Goal: Feedback & Contribution: Submit feedback/report problem

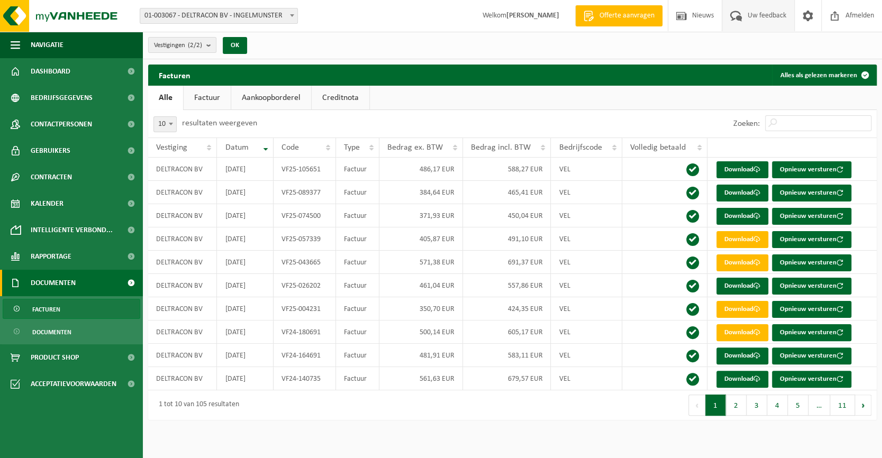
click at [751, 19] on span "Uw feedback" at bounding box center [767, 15] width 44 height 31
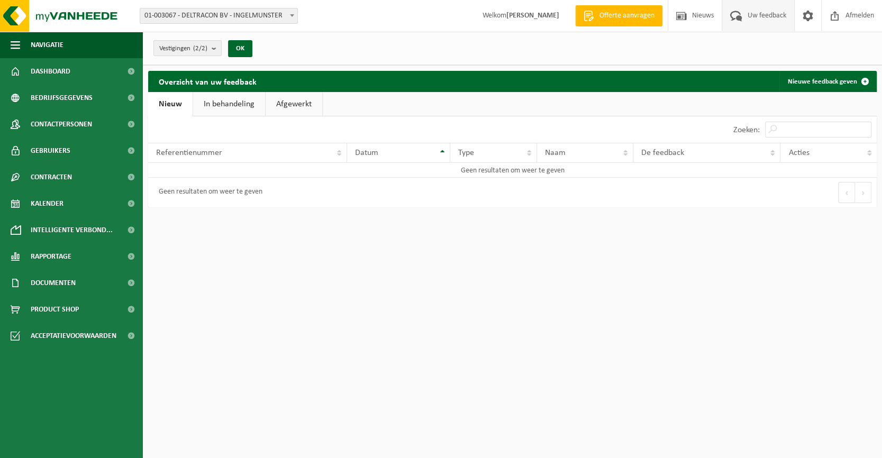
click at [238, 102] on link "In behandeling" at bounding box center [229, 104] width 72 height 24
click at [306, 102] on link "Afgewerkt" at bounding box center [295, 104] width 57 height 24
drag, startPoint x: 177, startPoint y: 101, endPoint x: 215, endPoint y: 107, distance: 39.2
click at [176, 101] on link "Nieuw" at bounding box center [169, 104] width 43 height 24
click at [853, 78] on link "Nieuwe feedback geven" at bounding box center [828, 81] width 96 height 21
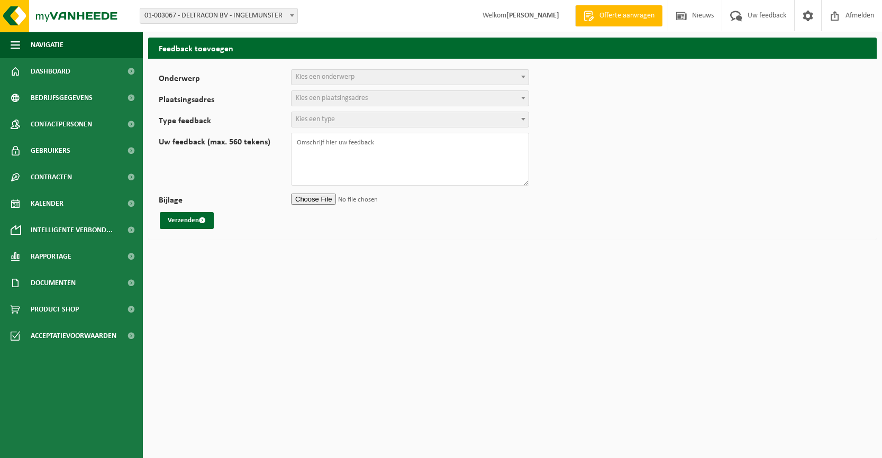
select select
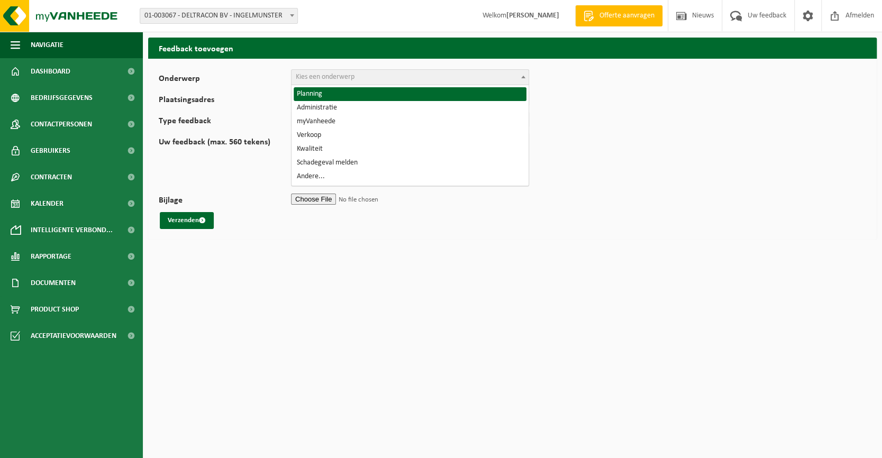
click at [369, 82] on span "Kies een onderwerp" at bounding box center [410, 77] width 237 height 15
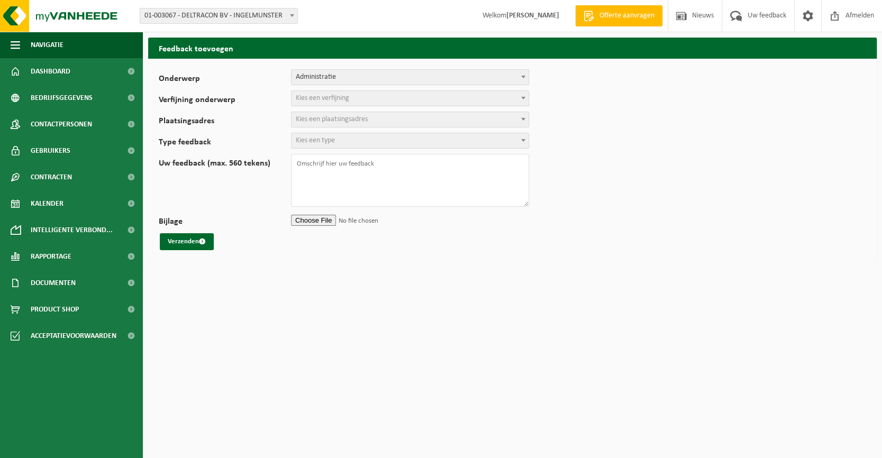
select select "7"
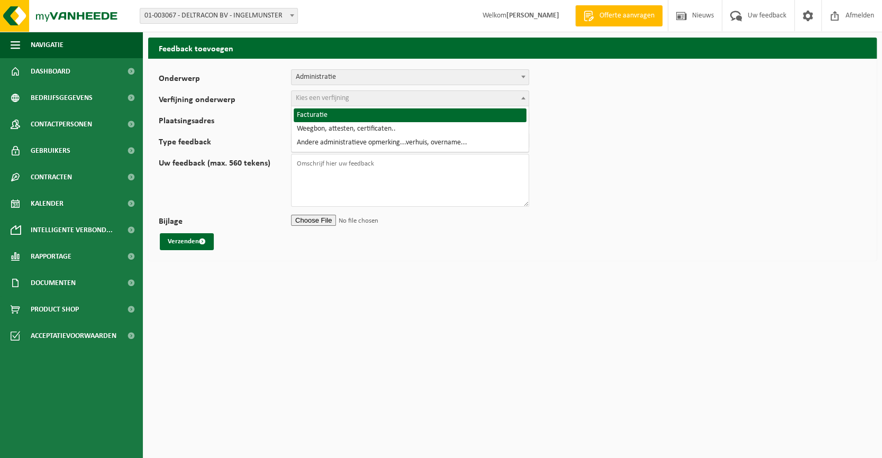
click at [369, 103] on span "Kies een verfijning" at bounding box center [410, 98] width 237 height 15
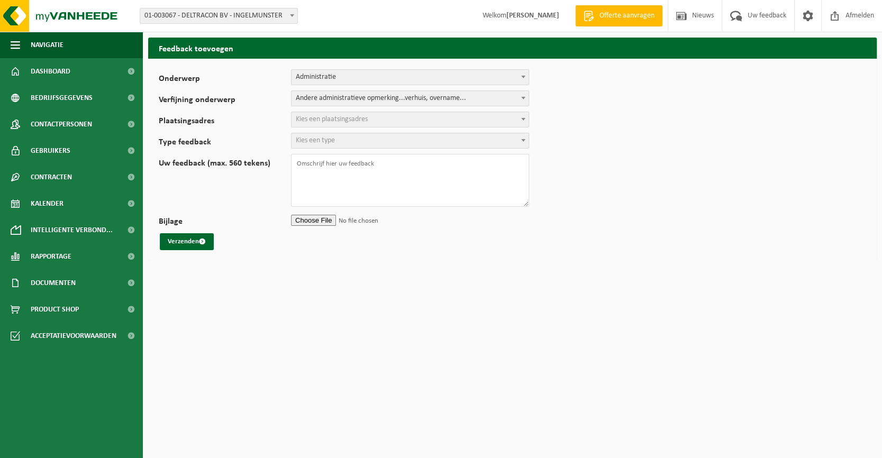
select select "10"
click at [357, 116] on span "Kies een plaatsingsadres" at bounding box center [332, 119] width 72 height 8
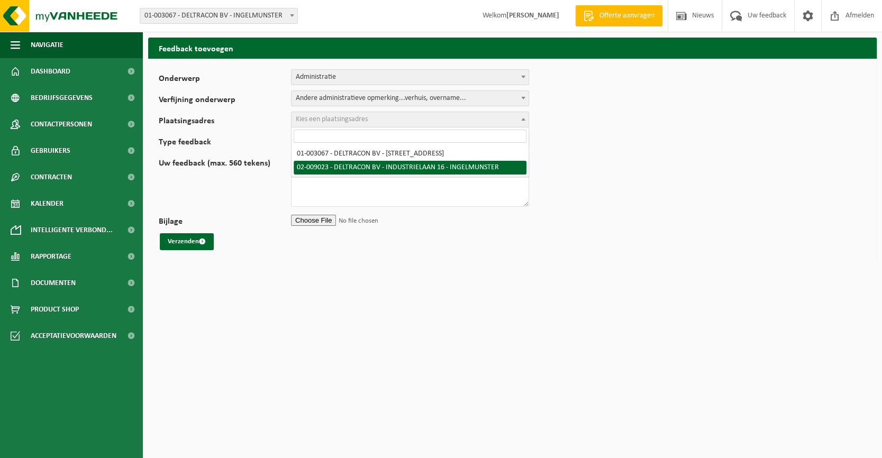
select select "22272"
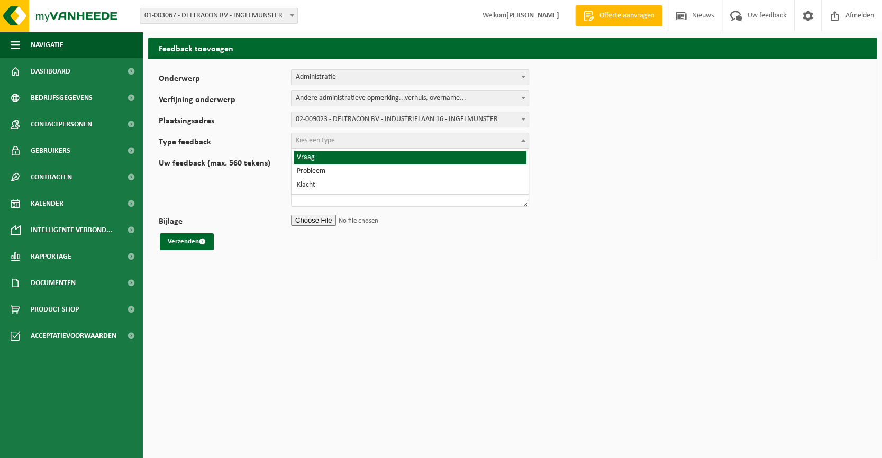
click at [372, 145] on span "Kies een type" at bounding box center [410, 140] width 237 height 15
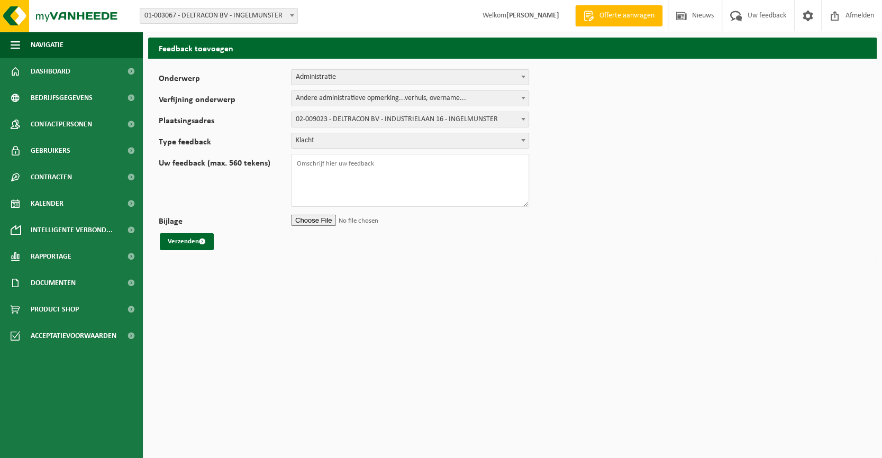
select select "COM"
click at [332, 164] on textarea "Uw feedback (max. 560 tekens)" at bounding box center [410, 180] width 238 height 53
click at [343, 176] on textarea "Uw feedback (max. 560 tekens)" at bounding box center [410, 180] width 238 height 53
click at [467, 167] on textarea "Er werd een opzegbrief verstuurd per aangetekende zending op 27/06/2025 naar Va…" at bounding box center [410, 180] width 238 height 53
drag, startPoint x: 354, startPoint y: 170, endPoint x: 370, endPoint y: 174, distance: 16.8
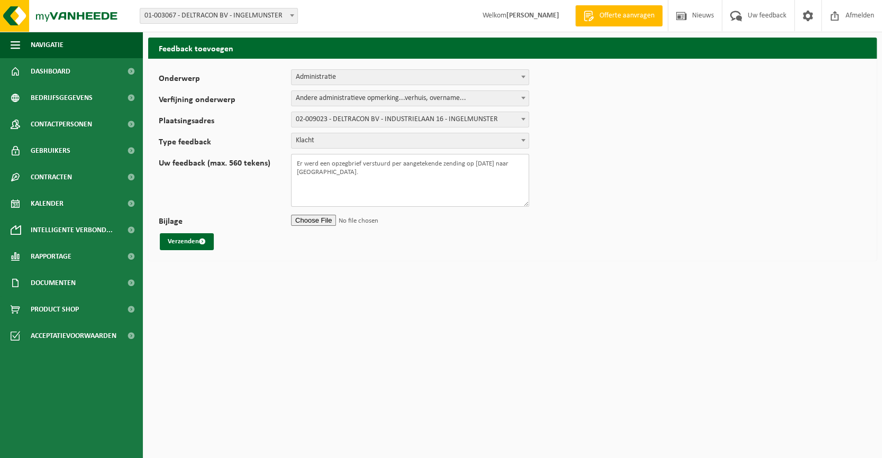
click at [354, 170] on textarea "Er werd een opzegbrief verstuurd per aangetekende zending op 27/06/2025 naar Va…" at bounding box center [410, 180] width 238 height 53
click at [362, 183] on textarea "Er werd een opzegbrief verstuurd per aangetekende zending op 27/06/2025 naar Va…" at bounding box center [410, 180] width 238 height 53
click at [449, 183] on textarea "Er werd een opzegbrief verstuurd per aangetekende zending op 27/06/2025 naar Va…" at bounding box center [410, 180] width 238 height 53
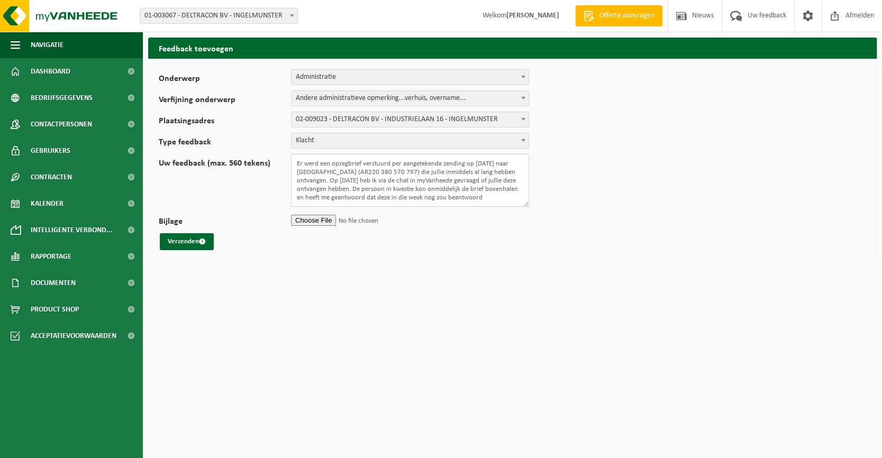
scroll to position [3, 0]
click at [372, 199] on textarea "Er werd een opzegbrief verstuurd per aangetekende zending op 27/06/2025 naar Va…" at bounding box center [410, 180] width 238 height 53
drag, startPoint x: 439, startPoint y: 192, endPoint x: 479, endPoint y: 193, distance: 39.7
click at [479, 193] on textarea "Er werd een opzegbrief verstuurd per aangetekende zending op 27/06/2025 naar Va…" at bounding box center [410, 180] width 238 height 53
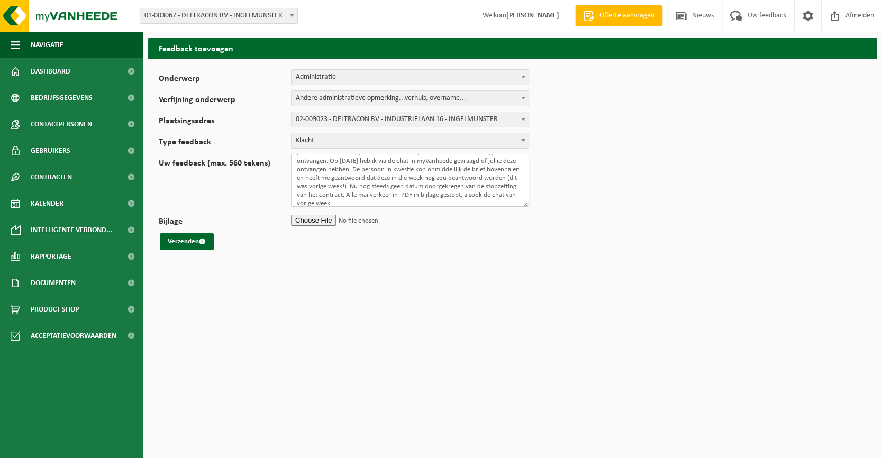
click at [493, 194] on textarea "Er werd een opzegbrief verstuurd per aangetekende zending op 27/06/2025 naar Va…" at bounding box center [410, 180] width 238 height 53
click at [323, 203] on textarea "Er werd een opzegbrief verstuurd per aangetekende zending op 27/06/2025 naar Va…" at bounding box center [410, 180] width 238 height 53
drag, startPoint x: 382, startPoint y: 200, endPoint x: 444, endPoint y: 203, distance: 62.0
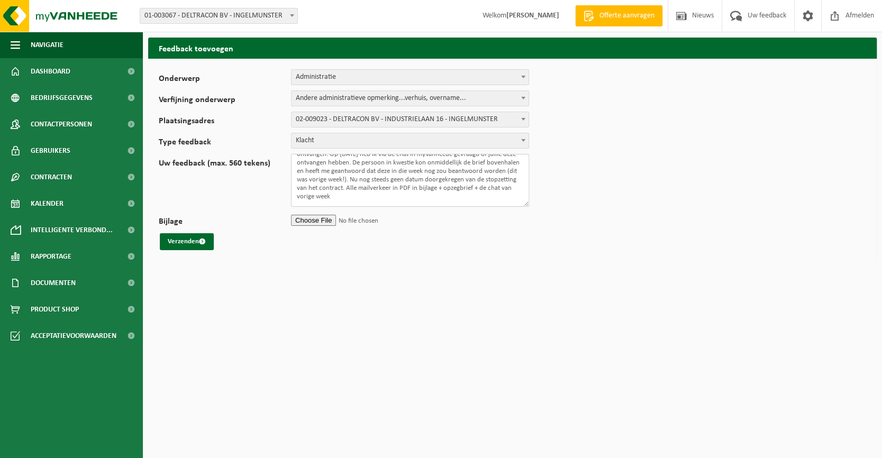
click at [444, 203] on textarea "Er werd een opzegbrief verstuurd per aangetekende zending op 27/06/2025 naar Va…" at bounding box center [410, 180] width 238 height 53
type textarea "Er werd een opzegbrief verstuurd per aangetekende zending op 27/06/2025 naar Va…"
click at [407, 136] on span "Klacht" at bounding box center [410, 140] width 237 height 15
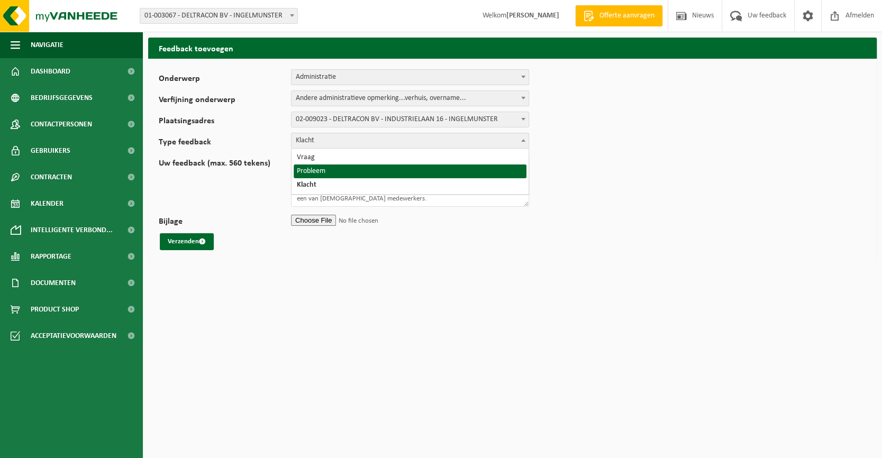
select select "ISS"
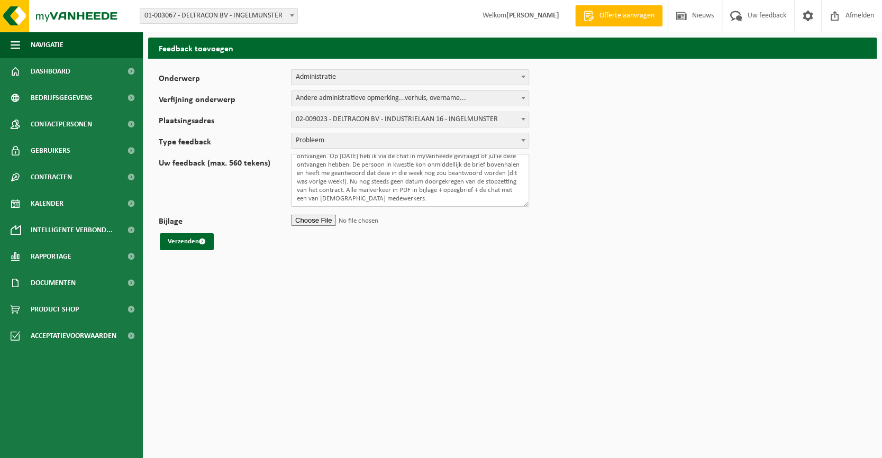
click at [497, 200] on textarea "Er werd een opzegbrief verstuurd per aangetekende zending op 27/06/2025 naar Va…" at bounding box center [410, 180] width 238 height 53
type textarea "Er werd een opzegbrief verstuurd per aangetekende zending op 27/06/2025 naar Va…"
click at [309, 218] on input "Bijlage" at bounding box center [410, 220] width 238 height 16
type input "C:\fakepath\2025 06 27 Opzegbrief Deltracon-Vanheede - Aangetekende zending AR …"
drag, startPoint x: 358, startPoint y: 198, endPoint x: 316, endPoint y: 203, distance: 42.2
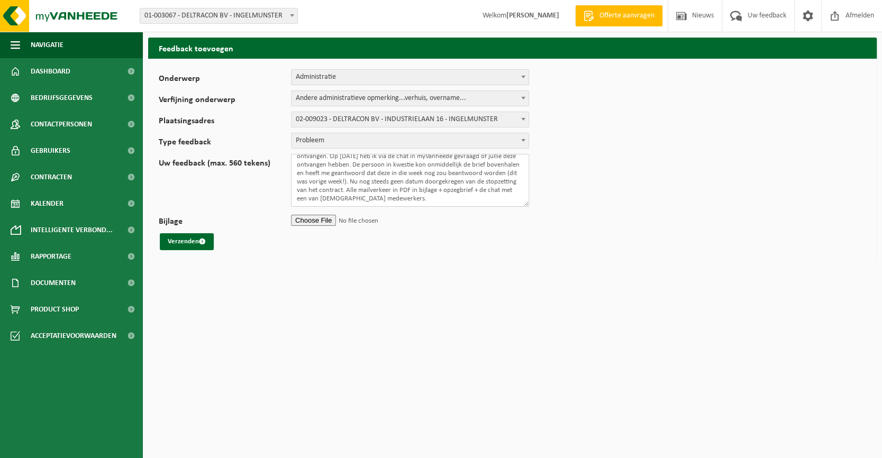
click at [316, 203] on textarea "Er werd een opzegbrief verstuurd per aangetekende zending op 27/06/2025 naar Va…" at bounding box center [410, 180] width 238 height 53
drag, startPoint x: 485, startPoint y: 189, endPoint x: 315, endPoint y: 201, distance: 170.4
click at [315, 201] on textarea "Er werd een opzegbrief verstuurd per aangetekende zending op 27/06/2025 naar Va…" at bounding box center [410, 180] width 238 height 53
click at [387, 198] on textarea "Er werd een opzegbrief verstuurd per aangetekende zending op 27/06/2025 naar Va…" at bounding box center [410, 180] width 238 height 53
drag, startPoint x: 334, startPoint y: 196, endPoint x: 430, endPoint y: 199, distance: 95.8
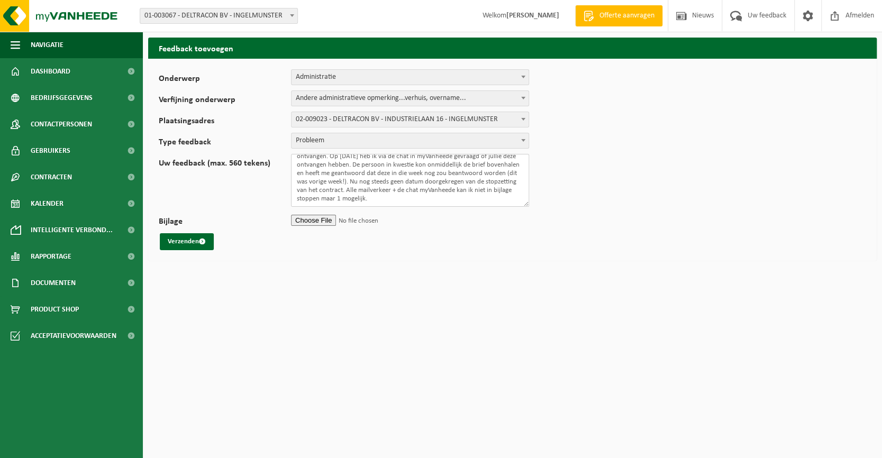
click at [430, 199] on textarea "Er werd een opzegbrief verstuurd per aangetekende zending op 27/06/2025 naar Va…" at bounding box center [410, 180] width 238 height 53
type textarea "Er werd een opzegbrief verstuurd per aangetekende zending op 27/06/2025 naar Va…"
click at [192, 239] on button "Verzenden" at bounding box center [187, 241] width 54 height 17
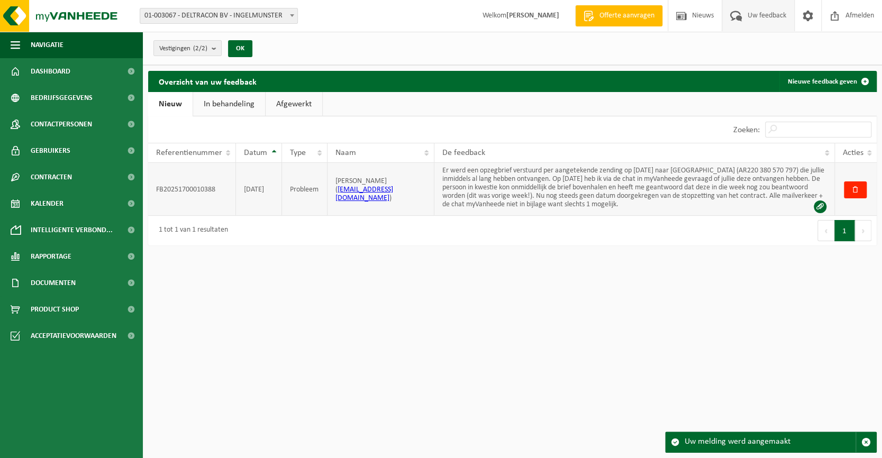
click at [187, 185] on td "FB20251700010388" at bounding box center [192, 189] width 88 height 53
copy td "FB20251700010388"
click at [61, 66] on span "Dashboard" at bounding box center [51, 71] width 40 height 26
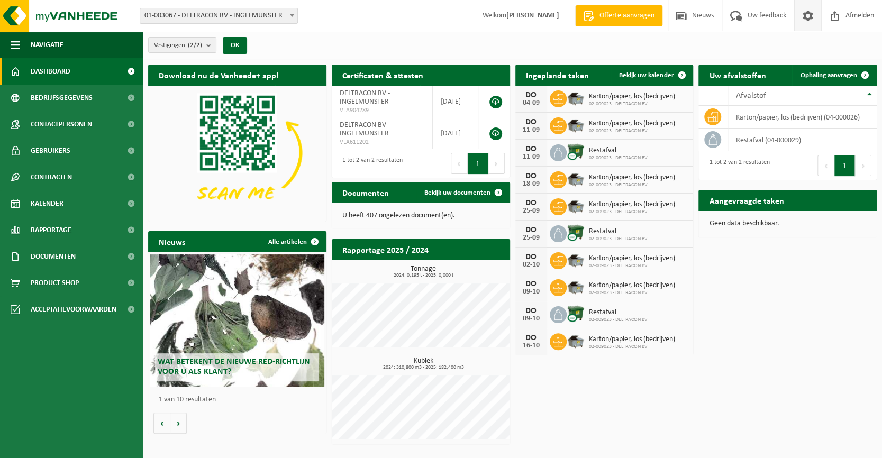
click at [804, 13] on span at bounding box center [808, 15] width 16 height 31
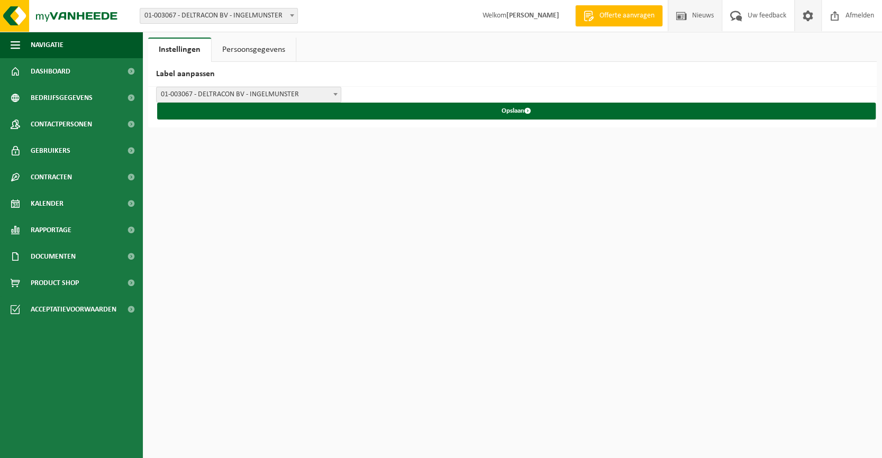
click at [697, 11] on span "Nieuws" at bounding box center [703, 15] width 27 height 31
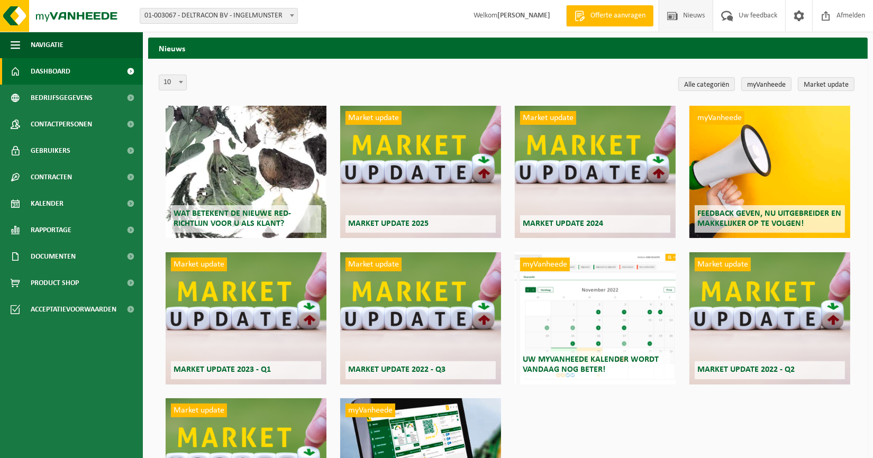
click at [60, 65] on span "Dashboard" at bounding box center [51, 71] width 40 height 26
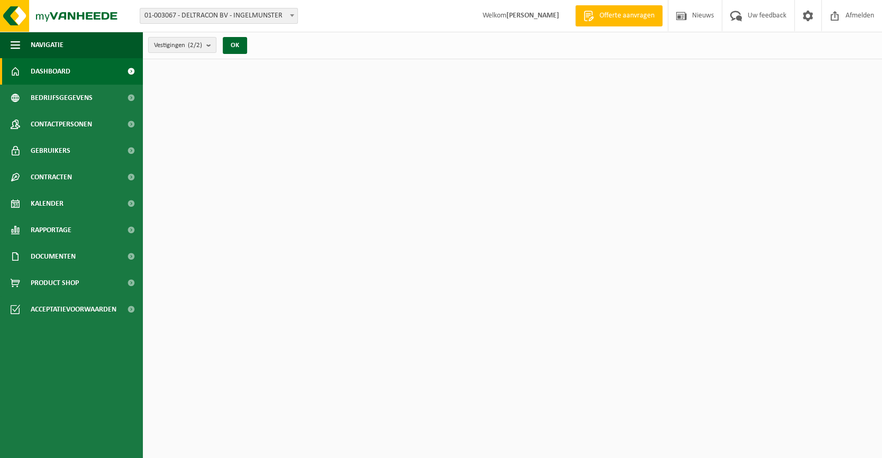
click at [68, 94] on span "Bedrijfsgegevens" at bounding box center [62, 98] width 62 height 26
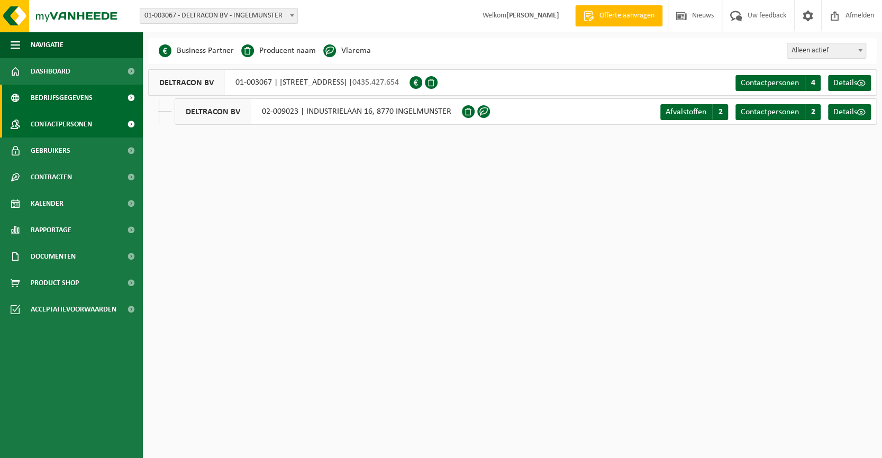
click at [69, 116] on span "Contactpersonen" at bounding box center [61, 124] width 61 height 26
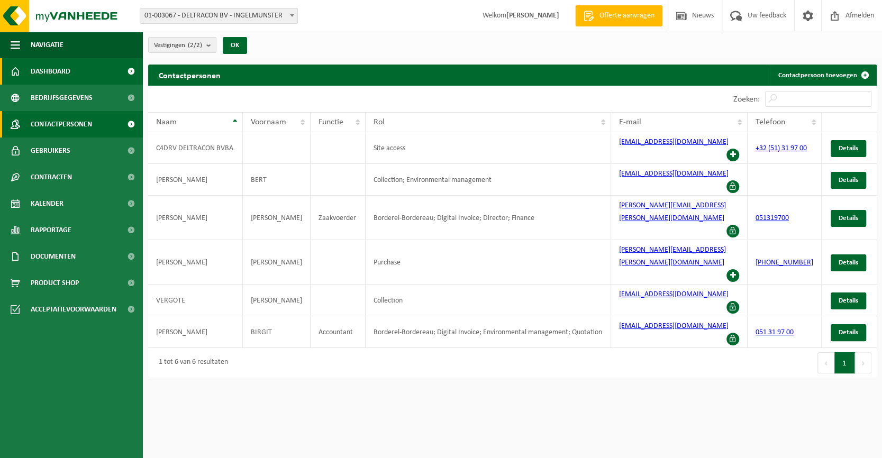
click at [57, 64] on span "Dashboard" at bounding box center [51, 71] width 40 height 26
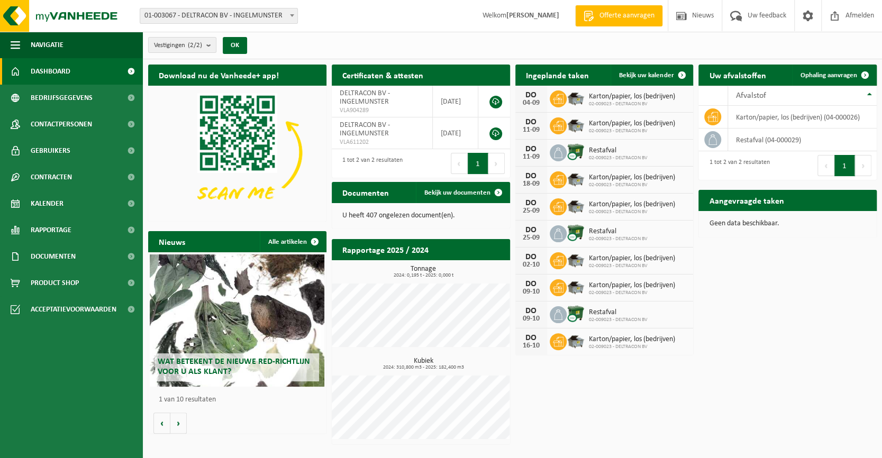
click at [275, 17] on span "01-003067 - DELTRACON BV - INGELMUNSTER" at bounding box center [218, 15] width 157 height 15
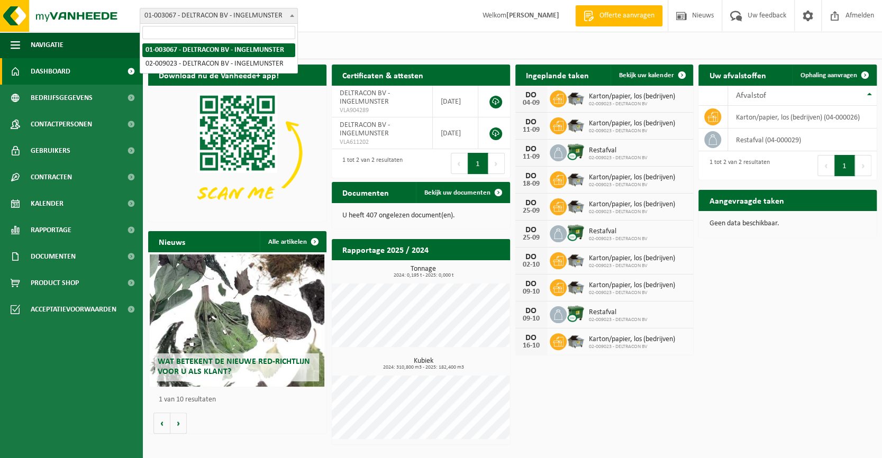
click at [275, 17] on span "01-003067 - DELTRACON BV - INGELMUNSTER" at bounding box center [218, 15] width 157 height 15
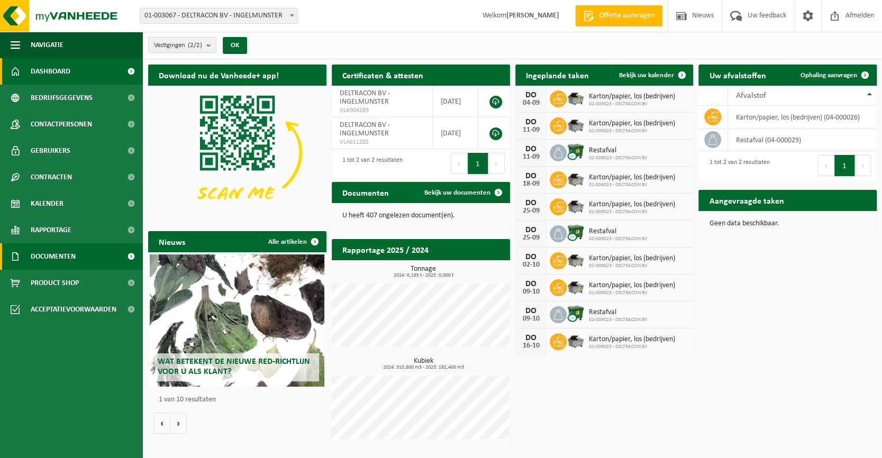
click at [56, 258] on span "Documenten" at bounding box center [53, 256] width 45 height 26
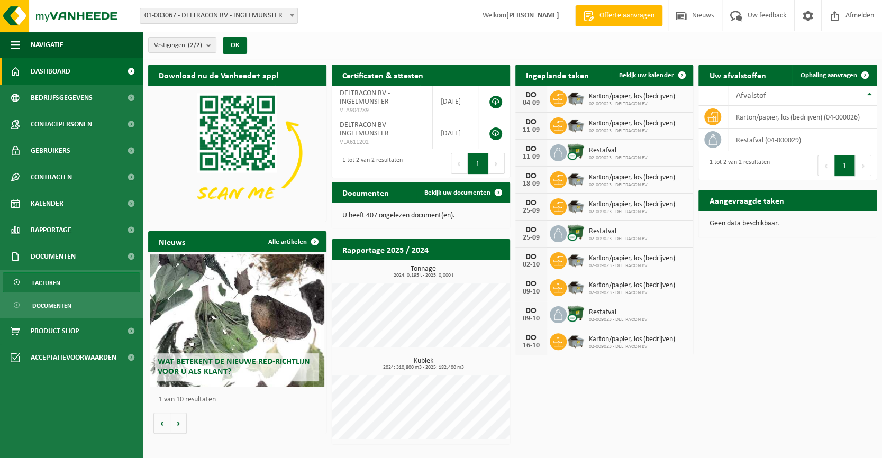
click at [59, 282] on span "Facturen" at bounding box center [46, 283] width 28 height 20
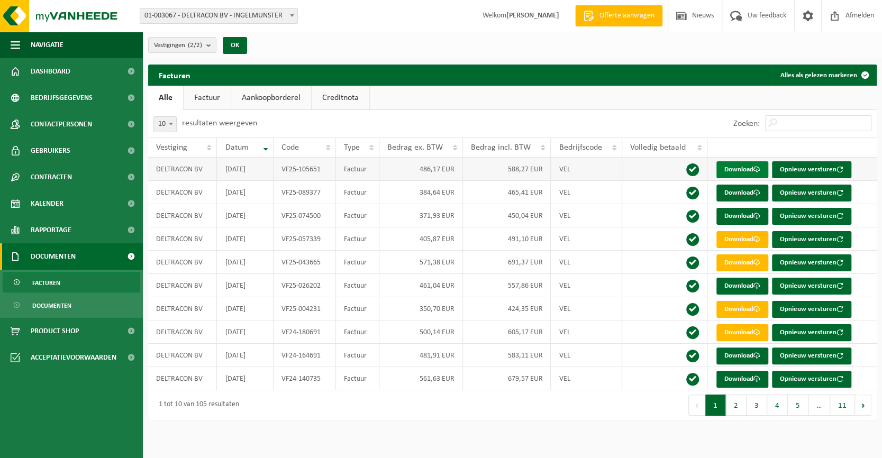
click at [728, 169] on link "Download" at bounding box center [743, 169] width 52 height 17
